Goal: Information Seeking & Learning: Learn about a topic

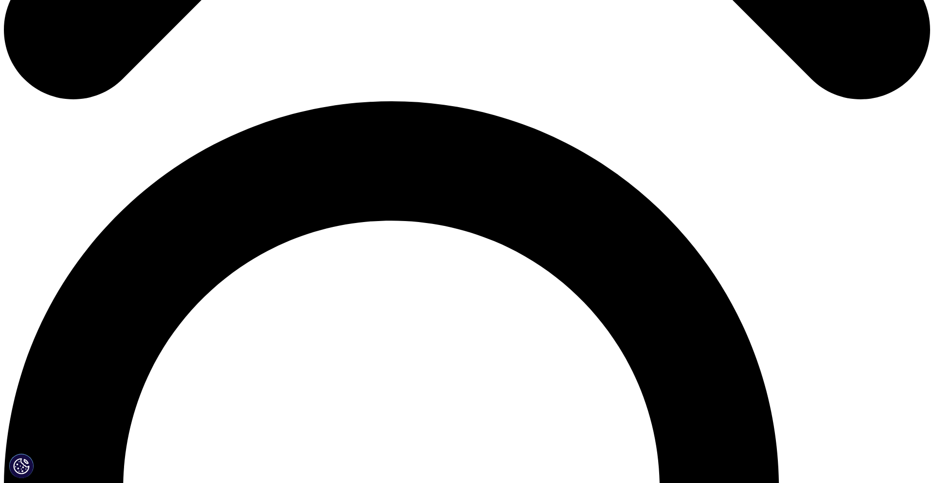
scroll to position [619, 0]
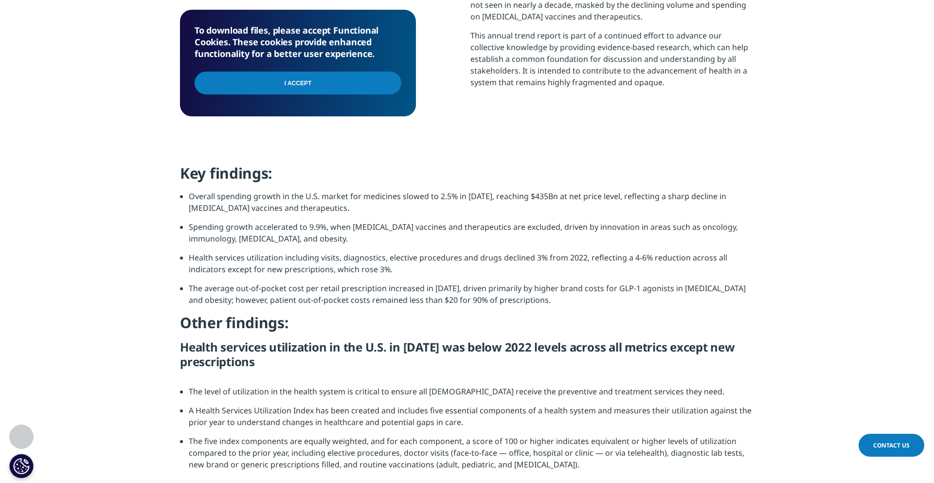
click at [248, 220] on li "Overall spending growth in the U.S. market for medicines slowed to 2.5% in [DAT…" at bounding box center [471, 205] width 565 height 31
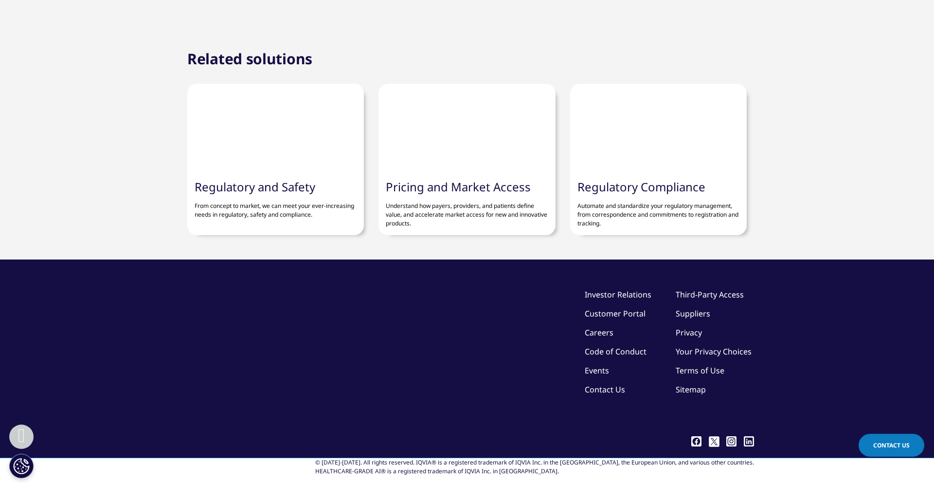
scroll to position [2181, 0]
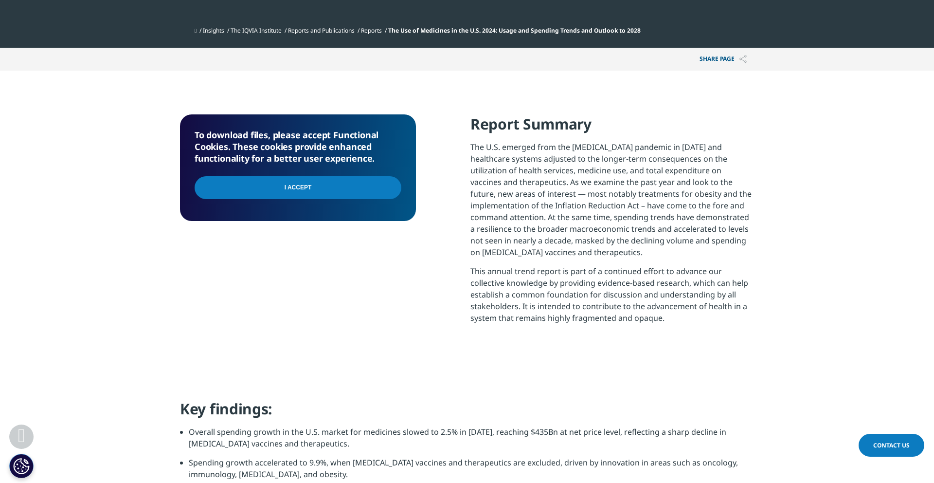
scroll to position [384, 0]
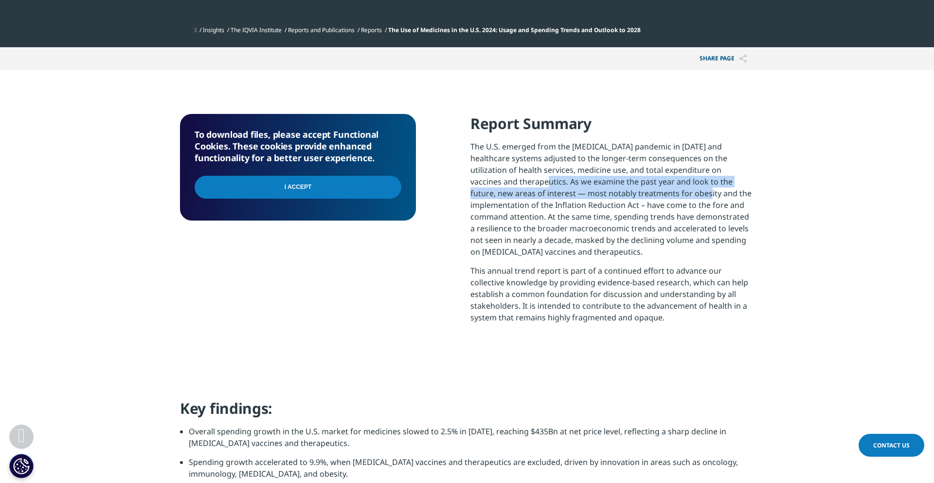
drag, startPoint x: 524, startPoint y: 181, endPoint x: 669, endPoint y: 188, distance: 145.6
click at [669, 188] on p "The U.S. emerged from the [MEDICAL_DATA] pandemic in [DATE] and healthcare syst…" at bounding box center [613, 203] width 284 height 124
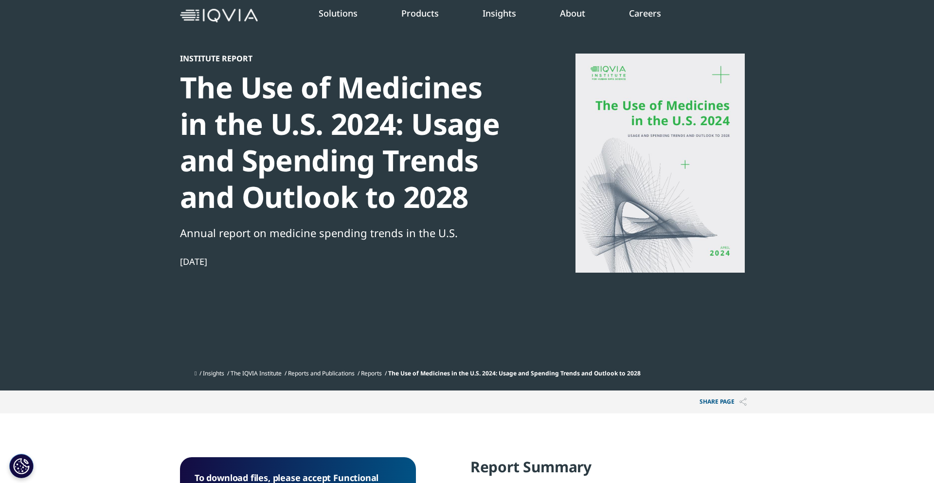
scroll to position [0, 0]
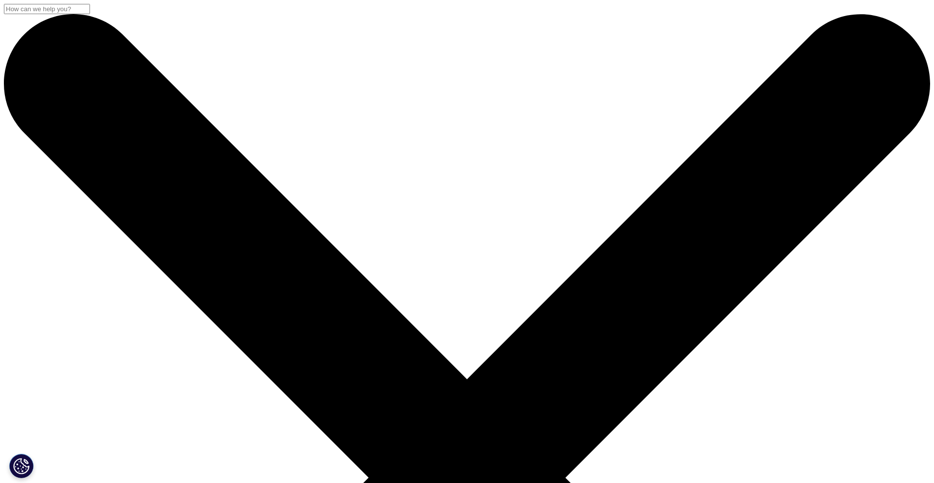
scroll to position [4, 0]
